Goal: Check status: Check status

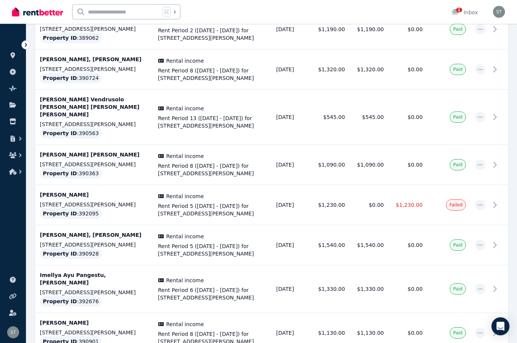
scroll to position [386, 0]
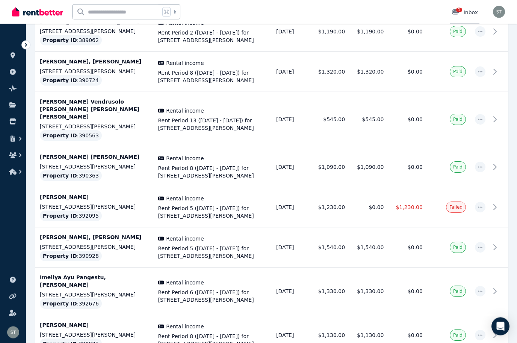
click at [396, 12] on icon at bounding box center [455, 11] width 7 height 5
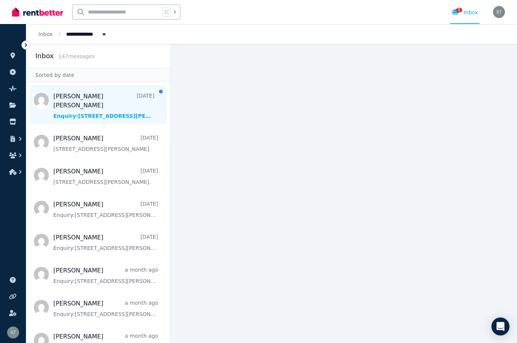
click at [124, 96] on span "Message list" at bounding box center [98, 104] width 144 height 39
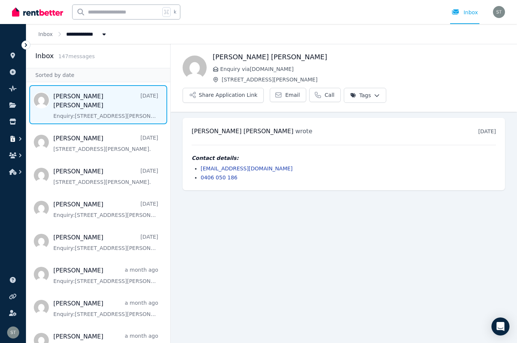
click at [17, 140] on icon "button" at bounding box center [21, 139] width 8 height 8
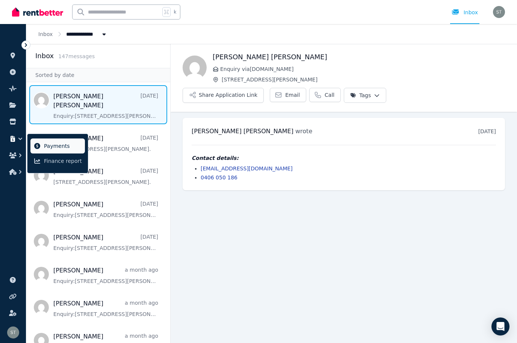
click at [60, 148] on span "Payments" at bounding box center [63, 146] width 38 height 9
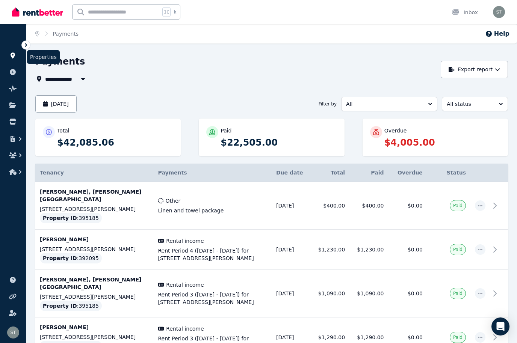
click at [13, 60] on link at bounding box center [13, 56] width 14 height 12
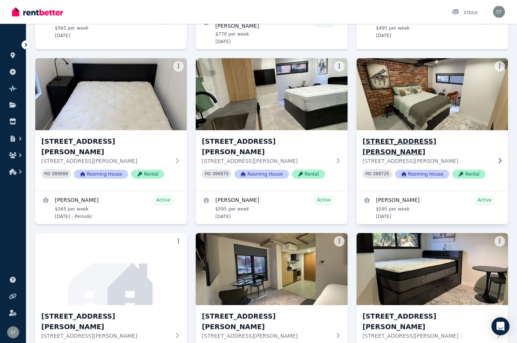
scroll to position [445, 0]
click at [396, 130] on div "[STREET_ADDRESS][PERSON_NAME][PERSON_NAME] PID 388725 Rooming House Rental" at bounding box center [431, 160] width 151 height 60
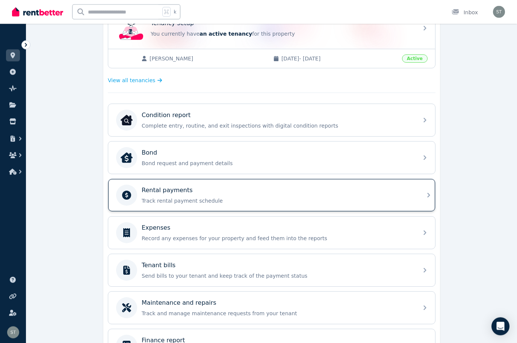
scroll to position [170, 0]
click at [371, 199] on p "Track rental payment schedule" at bounding box center [278, 201] width 272 height 8
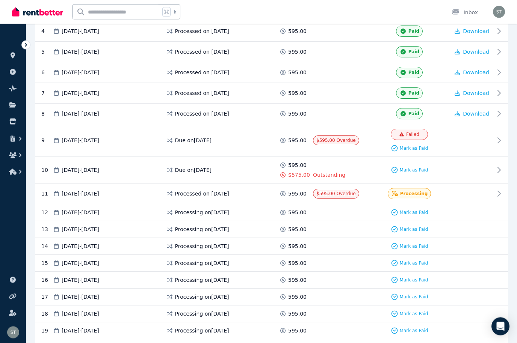
scroll to position [248, 0]
click at [396, 111] on span "Download" at bounding box center [476, 114] width 26 height 6
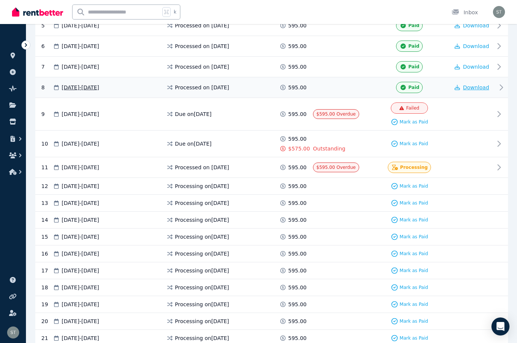
click at [396, 86] on span "Download" at bounding box center [476, 87] width 26 height 6
click at [396, 111] on div at bounding box center [471, 114] width 45 height 23
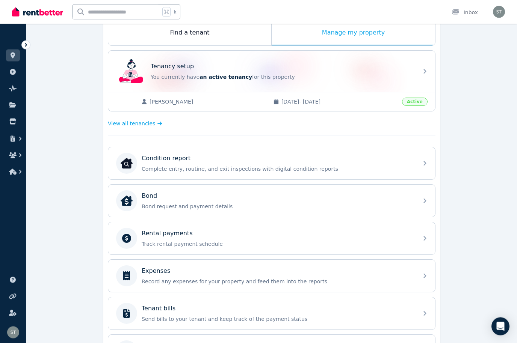
scroll to position [196, 0]
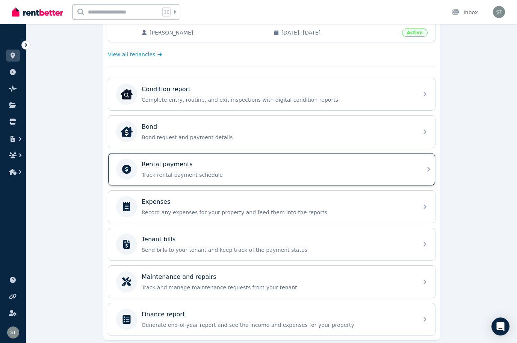
click at [292, 172] on p "Track rental payment schedule" at bounding box center [278, 175] width 272 height 8
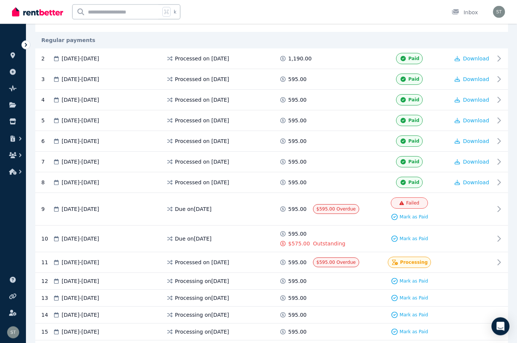
scroll to position [180, 0]
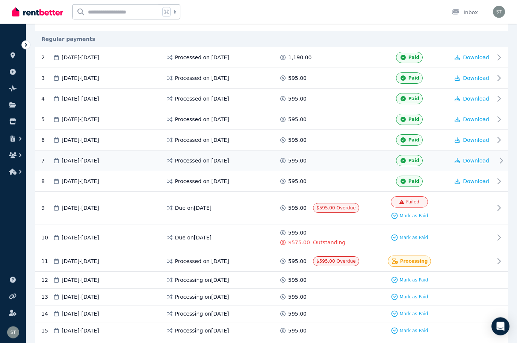
click at [396, 161] on span "Download" at bounding box center [476, 161] width 26 height 6
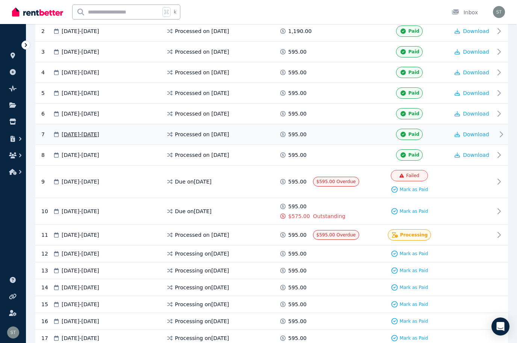
click at [222, 134] on span "Processed on [DATE]" at bounding box center [202, 135] width 54 height 8
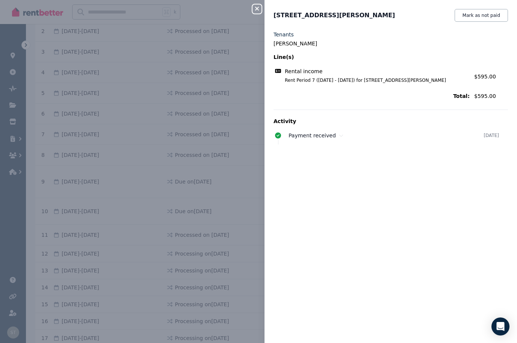
click at [258, 11] on icon "button" at bounding box center [256, 9] width 9 height 6
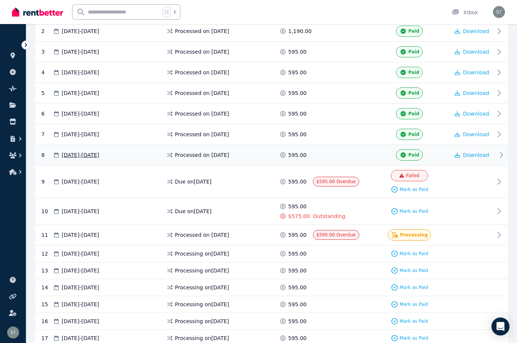
click at [264, 155] on div "Processed on [DATE]" at bounding box center [222, 154] width 113 height 11
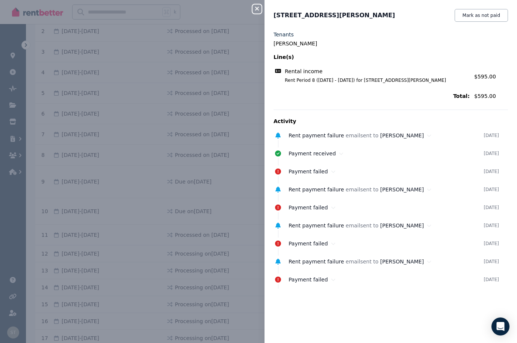
click at [254, 11] on icon "button" at bounding box center [256, 9] width 9 height 6
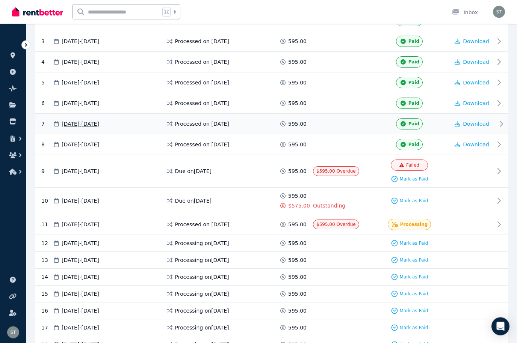
scroll to position [217, 0]
click at [217, 125] on span "Processed on [DATE]" at bounding box center [202, 124] width 54 height 8
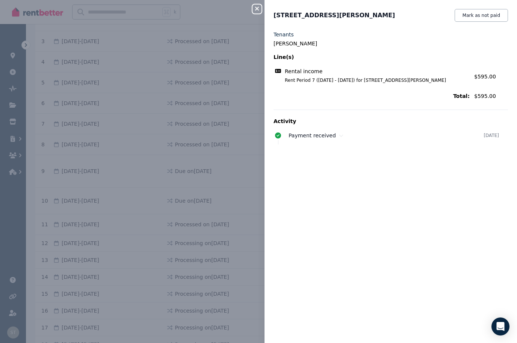
click at [256, 10] on icon "button" at bounding box center [257, 9] width 4 height 4
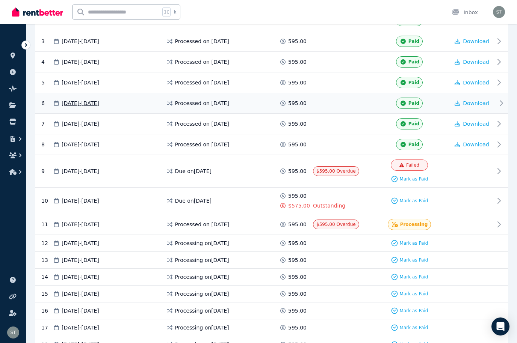
click at [334, 102] on span at bounding box center [341, 103] width 56 height 11
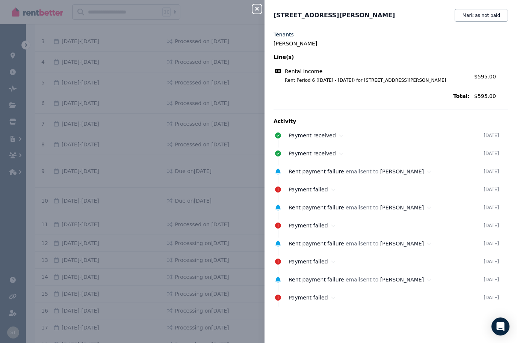
click at [259, 11] on icon "button" at bounding box center [256, 9] width 9 height 6
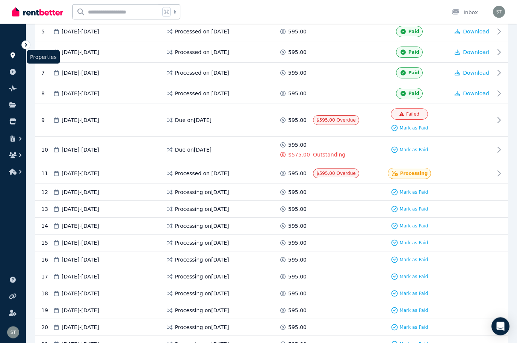
scroll to position [268, 0]
click at [12, 55] on icon at bounding box center [13, 56] width 8 height 6
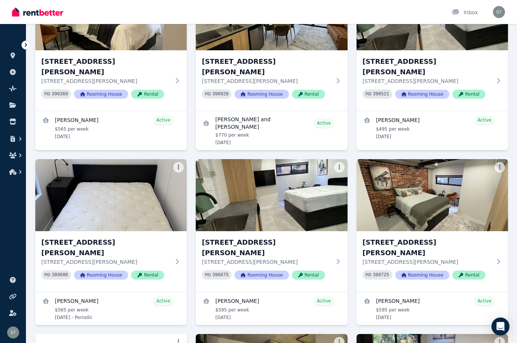
scroll to position [348, 0]
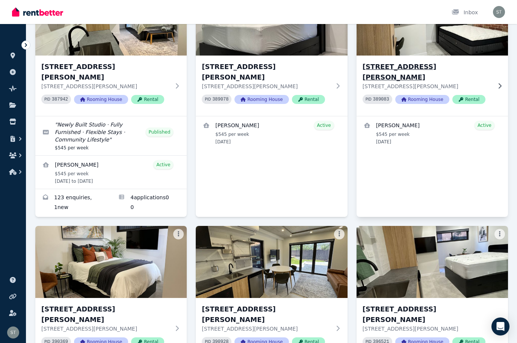
click at [396, 54] on img at bounding box center [432, 20] width 159 height 76
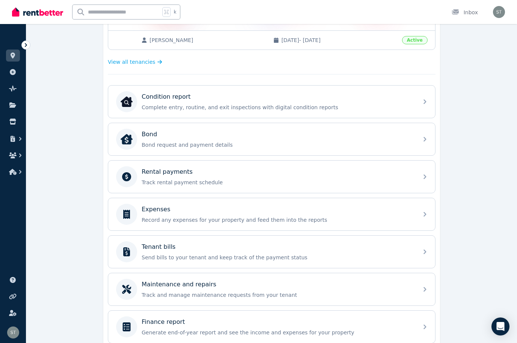
scroll to position [196, 0]
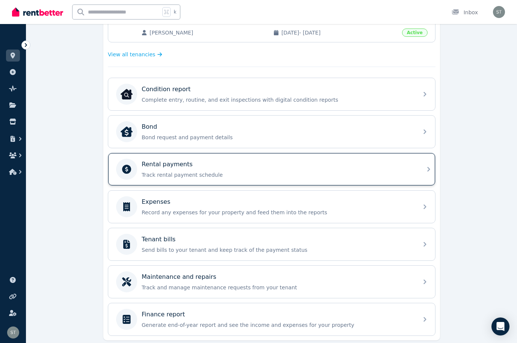
click at [396, 169] on div "Rental payments Track rental payment schedule" at bounding box center [278, 169] width 272 height 19
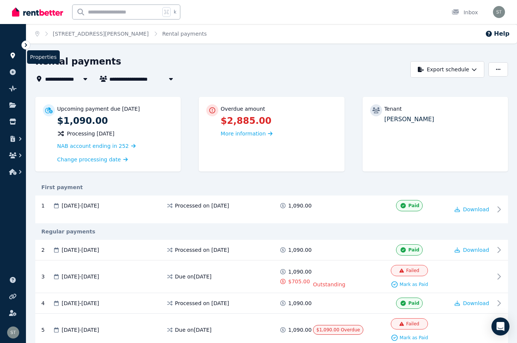
click at [17, 59] on link at bounding box center [13, 56] width 14 height 12
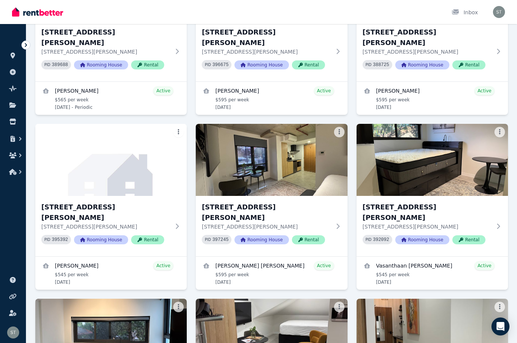
scroll to position [555, 0]
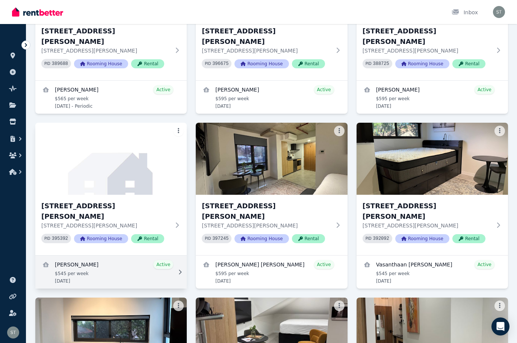
click at [133, 256] on link "View details for Kellie Amy Colasuonno" at bounding box center [110, 272] width 151 height 33
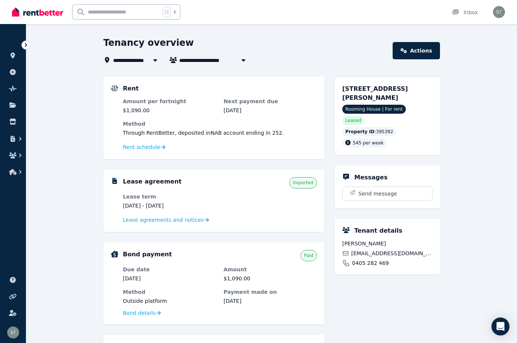
scroll to position [19, 0]
click at [145, 146] on span "Rent schedule" at bounding box center [141, 147] width 37 height 8
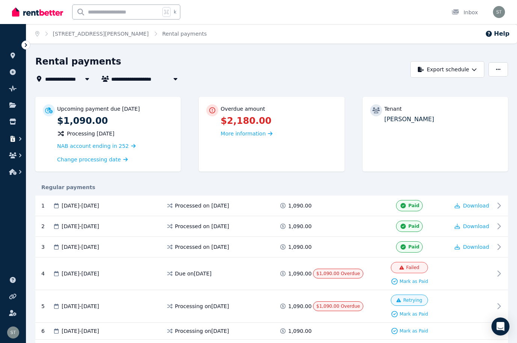
click at [17, 141] on icon "button" at bounding box center [21, 139] width 8 height 8
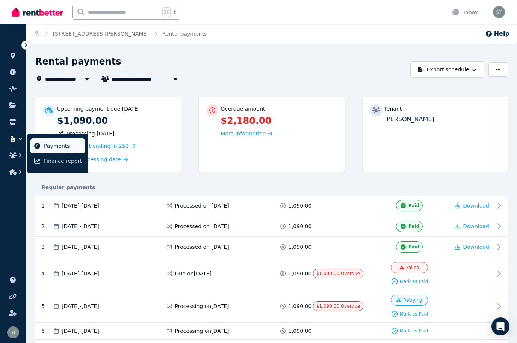
click at [61, 148] on span "Payments" at bounding box center [63, 146] width 38 height 9
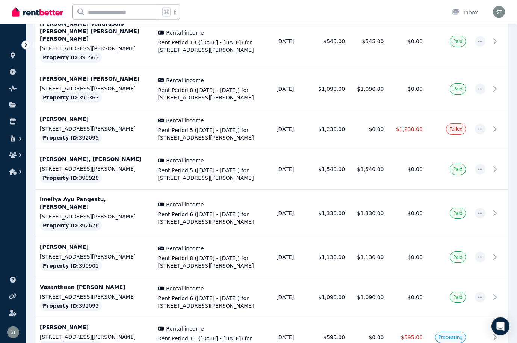
scroll to position [465, 0]
click at [342, 113] on td "$1,230.00" at bounding box center [330, 129] width 39 height 40
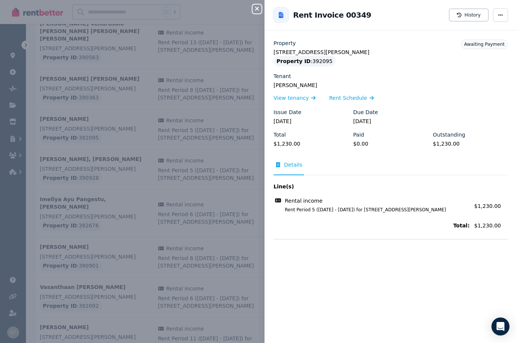
click at [255, 8] on icon "button" at bounding box center [256, 9] width 9 height 6
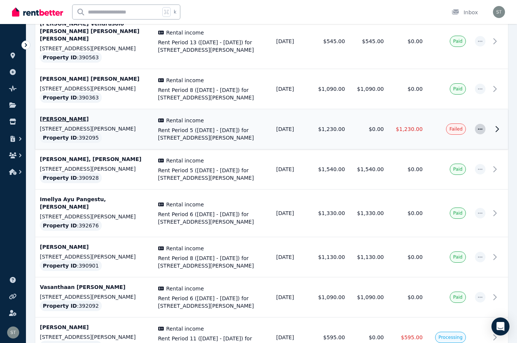
click at [396, 124] on span "button" at bounding box center [480, 129] width 11 height 11
click at [51, 115] on p "[PERSON_NAME]" at bounding box center [94, 119] width 109 height 8
click at [396, 124] on span "button" at bounding box center [480, 129] width 11 height 11
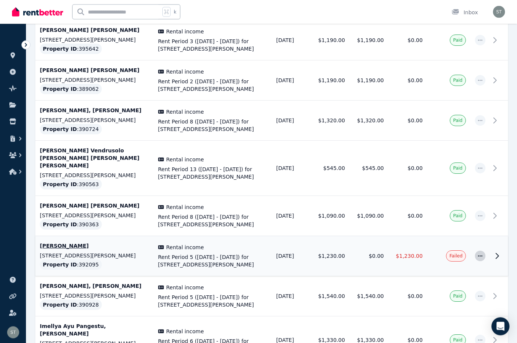
scroll to position [347, 0]
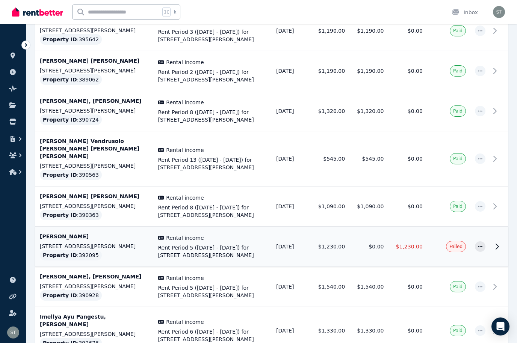
click at [396, 242] on icon at bounding box center [496, 246] width 9 height 9
click at [58, 233] on p "[PERSON_NAME]" at bounding box center [94, 237] width 109 height 8
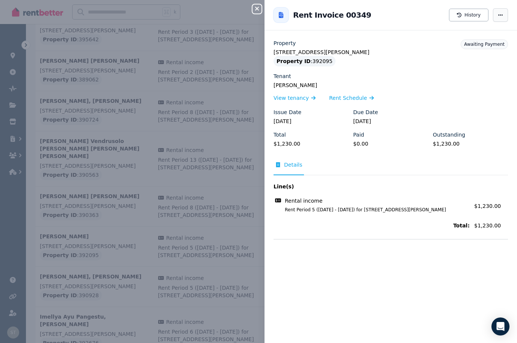
click at [396, 17] on icon "button" at bounding box center [500, 14] width 6 height 5
click at [396, 15] on button "History" at bounding box center [468, 15] width 39 height 13
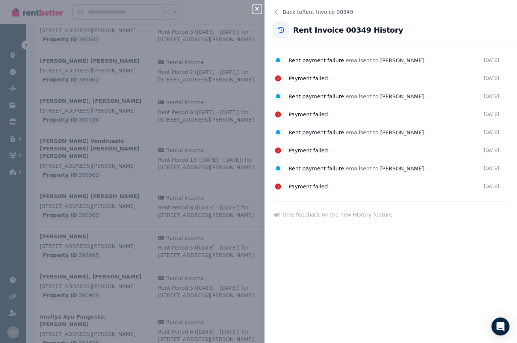
click at [258, 9] on icon "button" at bounding box center [256, 9] width 9 height 6
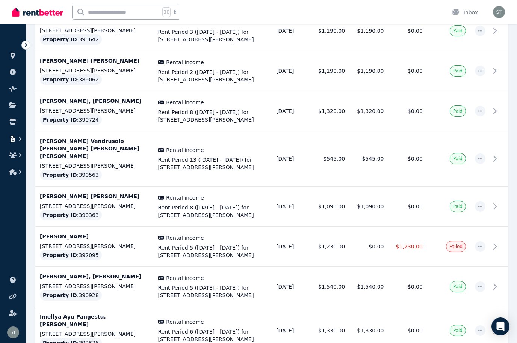
click at [20, 138] on icon "button" at bounding box center [20, 139] width 2 height 4
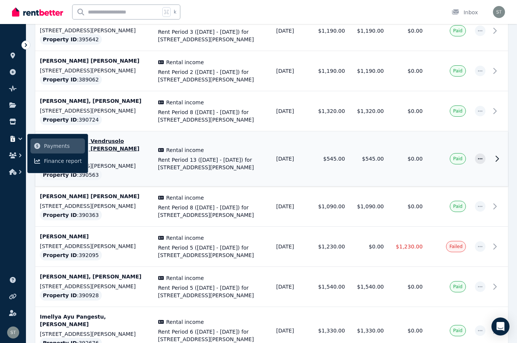
click at [202, 169] on td "Rental income Rent Period 13 ([DATE] - [DATE]) for [STREET_ADDRESS][PERSON_NAME…" at bounding box center [213, 158] width 118 height 55
click at [9, 54] on icon at bounding box center [13, 56] width 8 height 6
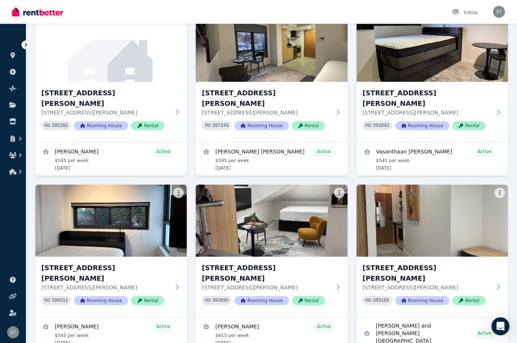
scroll to position [668, 0]
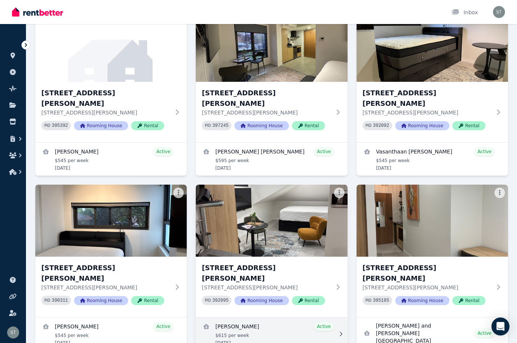
click at [283, 318] on link "View details for Hamish Deo" at bounding box center [271, 334] width 151 height 33
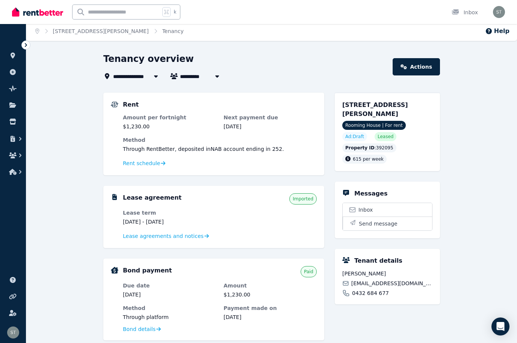
scroll to position [3, 0]
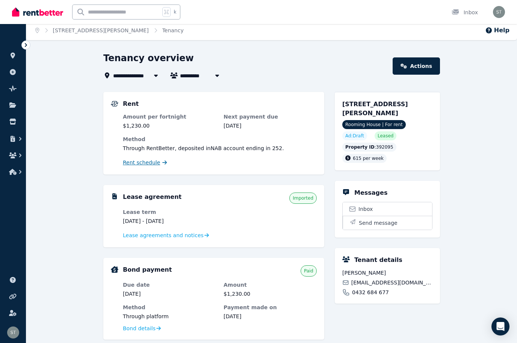
click at [146, 162] on span "Rent schedule" at bounding box center [141, 163] width 37 height 8
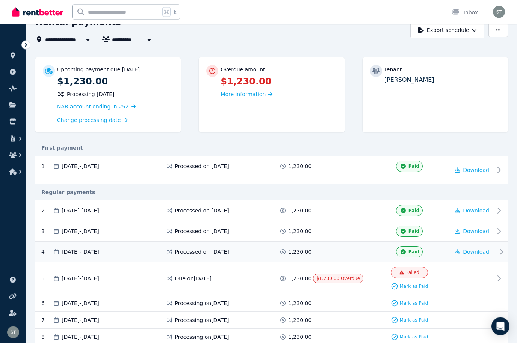
scroll to position [39, 0]
click at [99, 249] on span "[DATE] - [DATE]" at bounding box center [81, 252] width 38 height 8
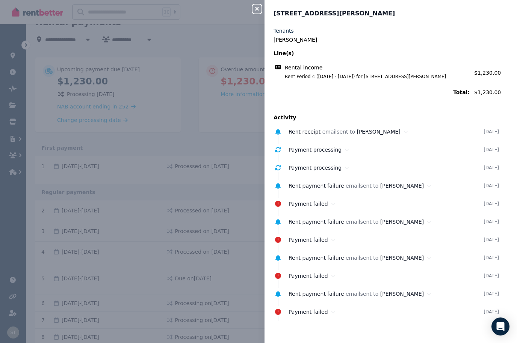
click at [261, 11] on icon "button" at bounding box center [256, 9] width 9 height 6
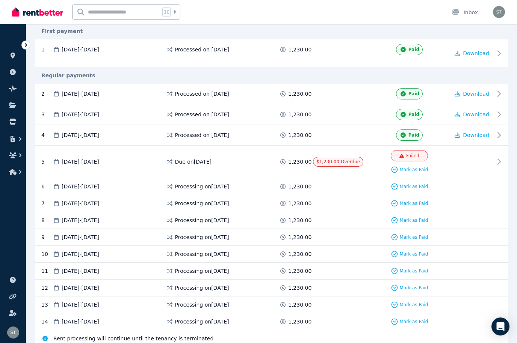
scroll to position [161, 0]
